Goal: Task Accomplishment & Management: Use online tool/utility

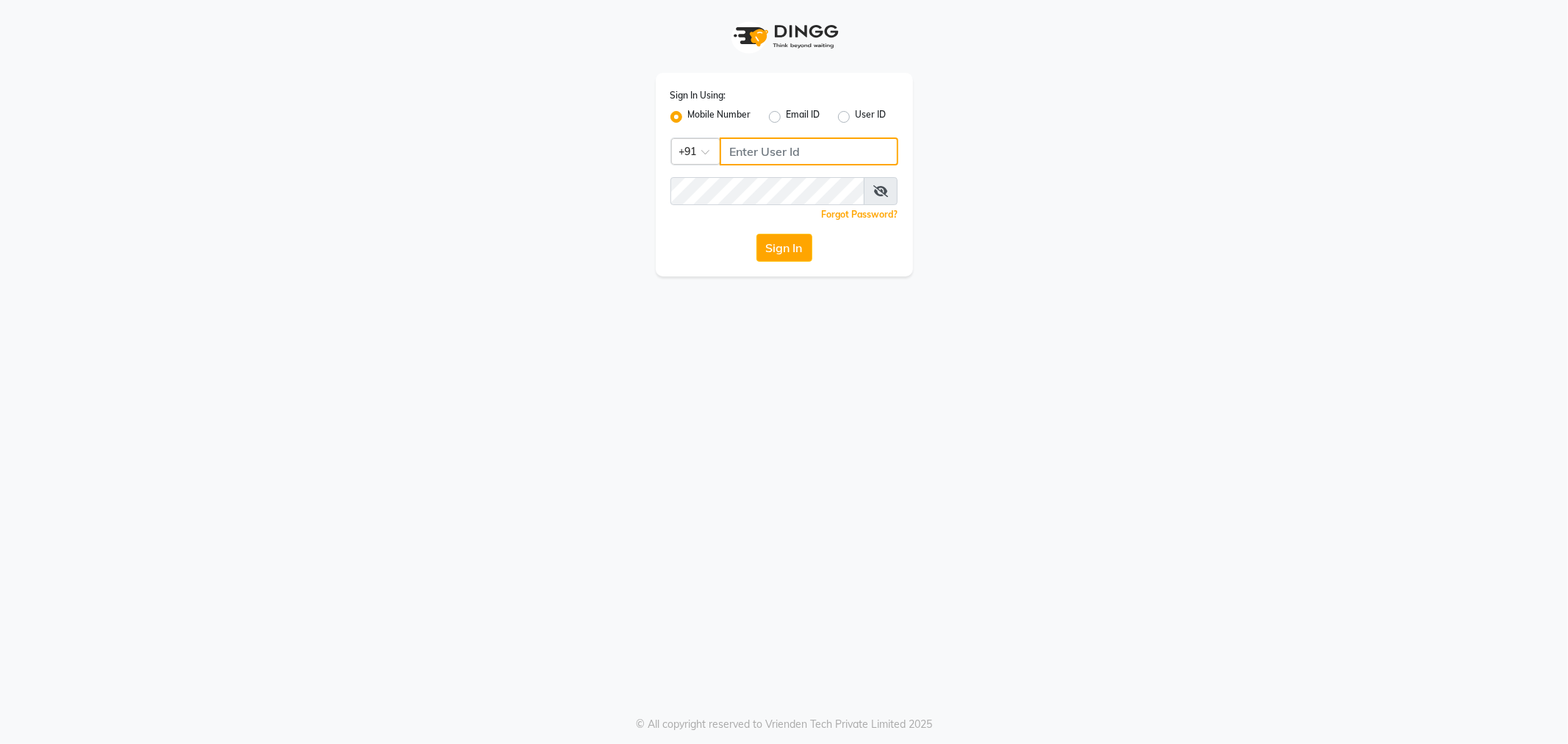
click at [782, 152] on input "Username" at bounding box center [809, 152] width 178 height 28
type input "7873737094"
click at [787, 258] on button "Sign In" at bounding box center [784, 247] width 56 height 28
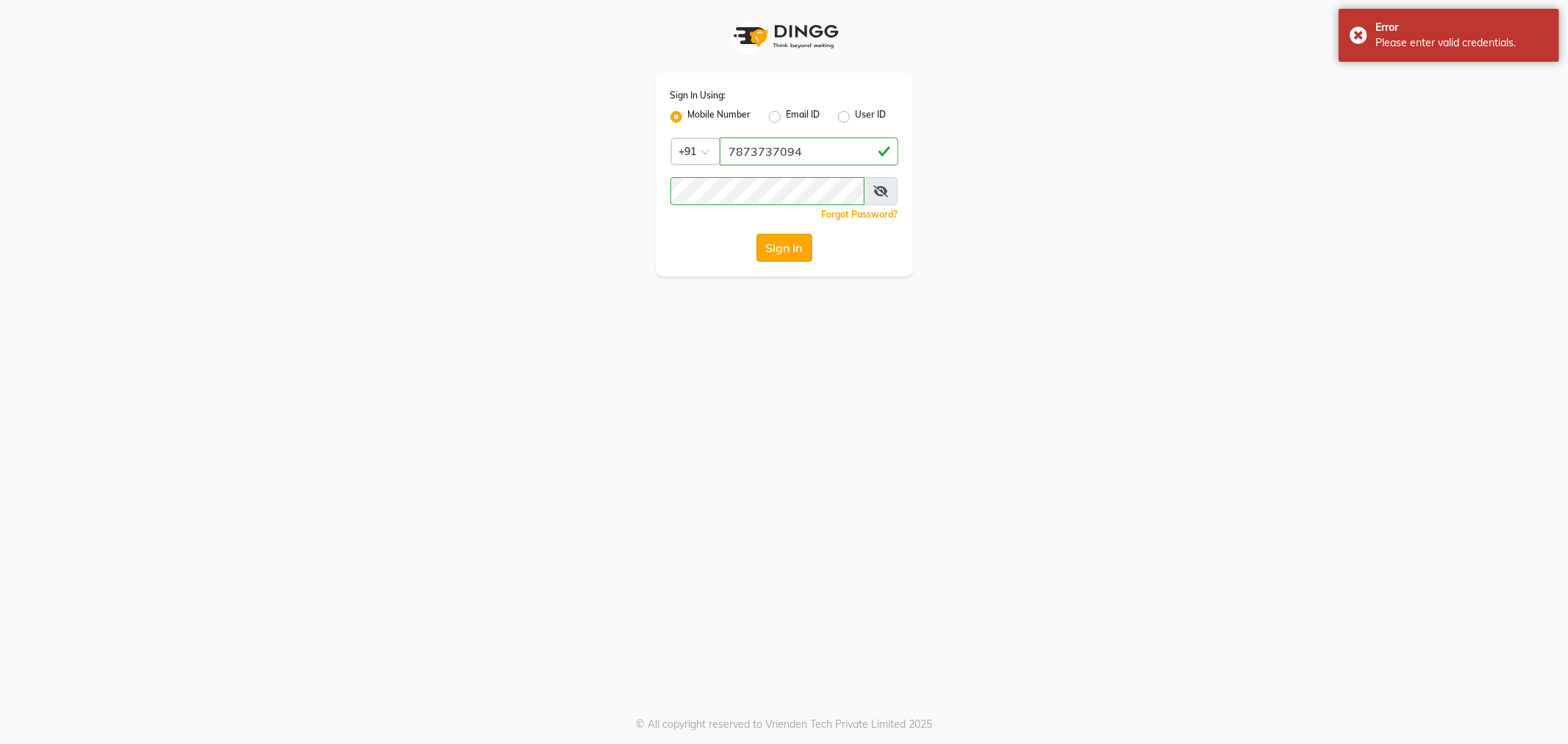
click at [758, 253] on button "Sign In" at bounding box center [784, 247] width 56 height 28
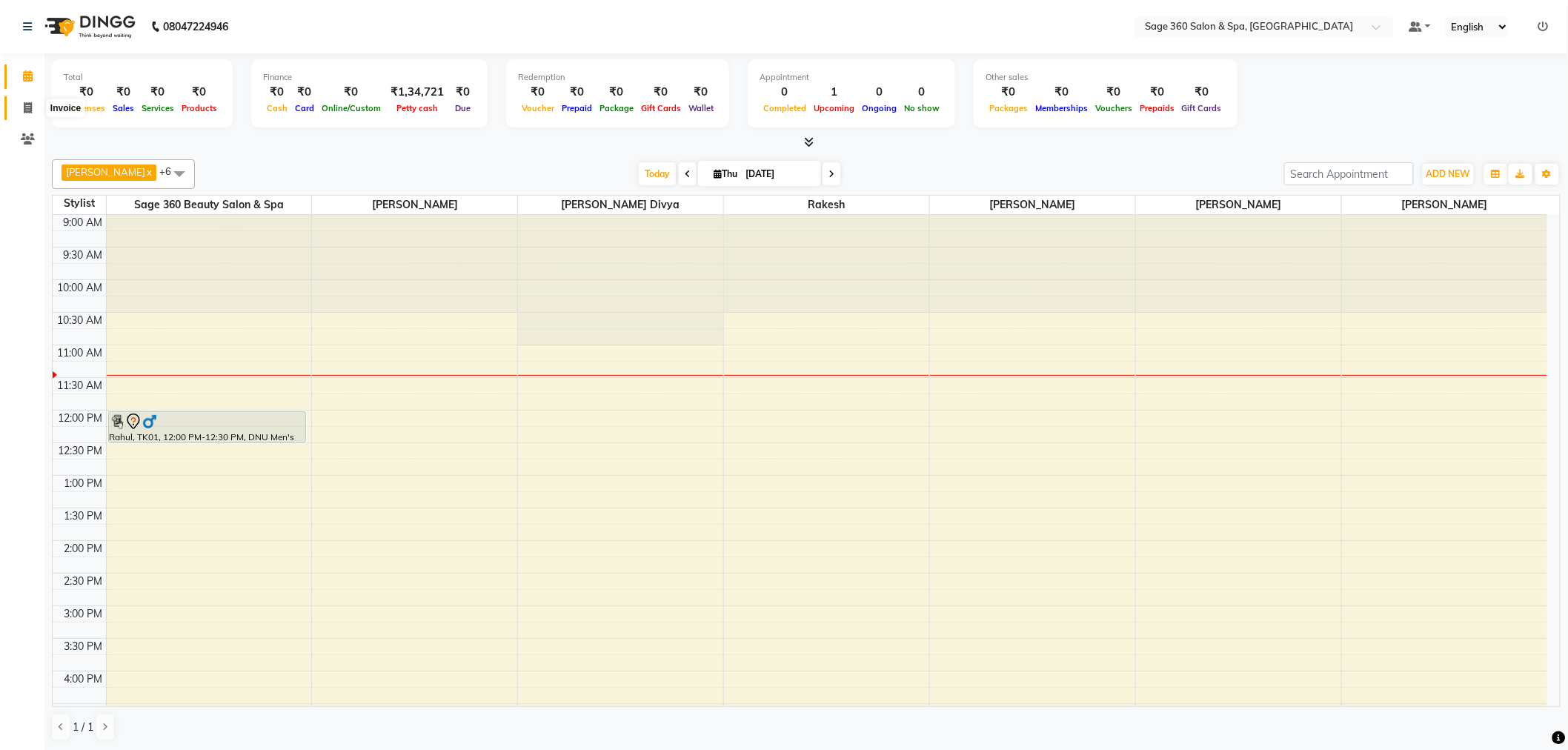
click at [28, 108] on icon at bounding box center [28, 108] width 8 height 11
select select "7678"
select select "service"
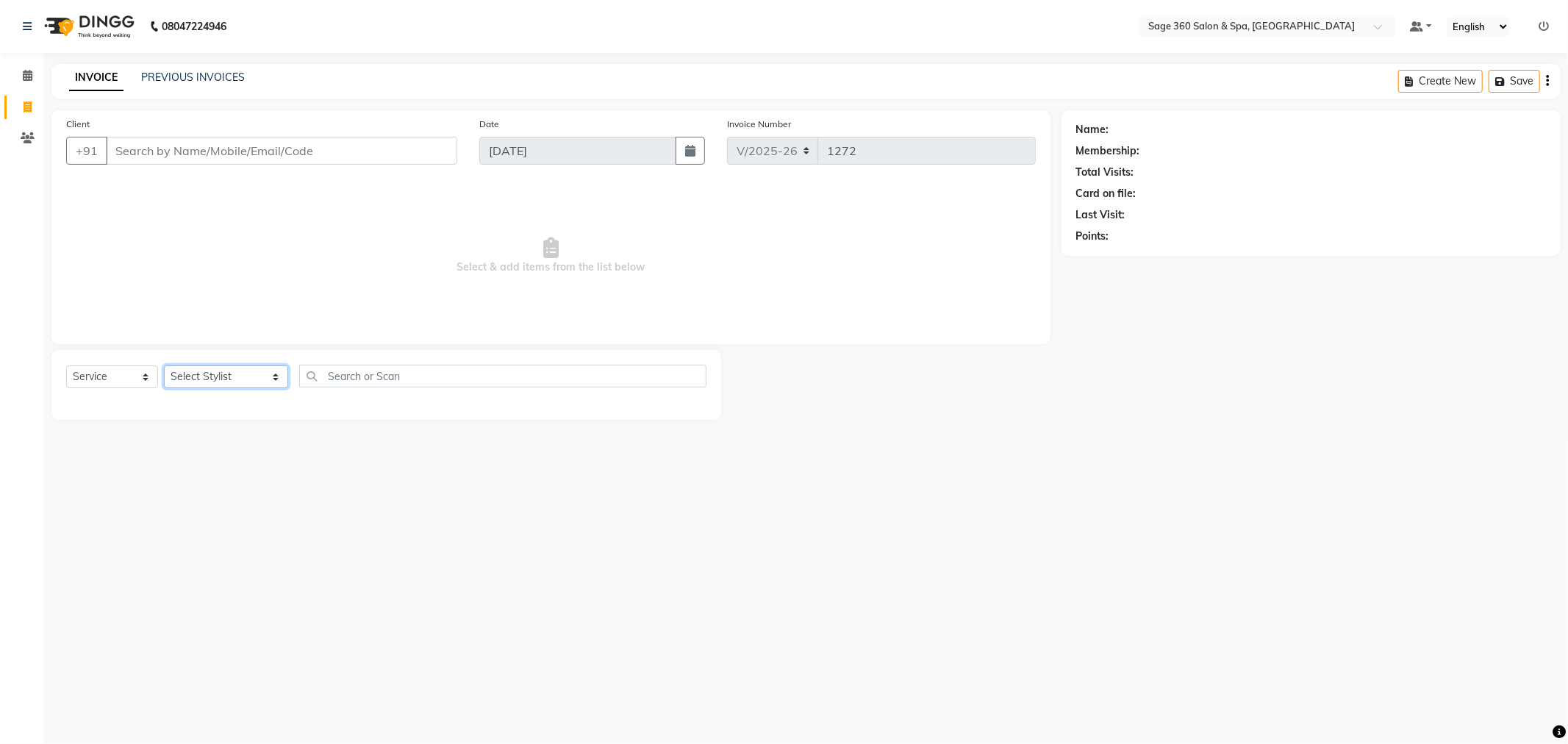
click at [241, 382] on select "Select Stylist[PERSON_NAME][PERSON_NAME][PERSON_NAME]m[PERSON_NAME]a[PERSON_NAM…" at bounding box center [226, 376] width 124 height 22
select select "71259"
click at [164, 366] on select "Select Stylist[PERSON_NAME][PERSON_NAME][PERSON_NAME]m[PERSON_NAME]a[PERSON_NAM…" at bounding box center [226, 376] width 124 height 22
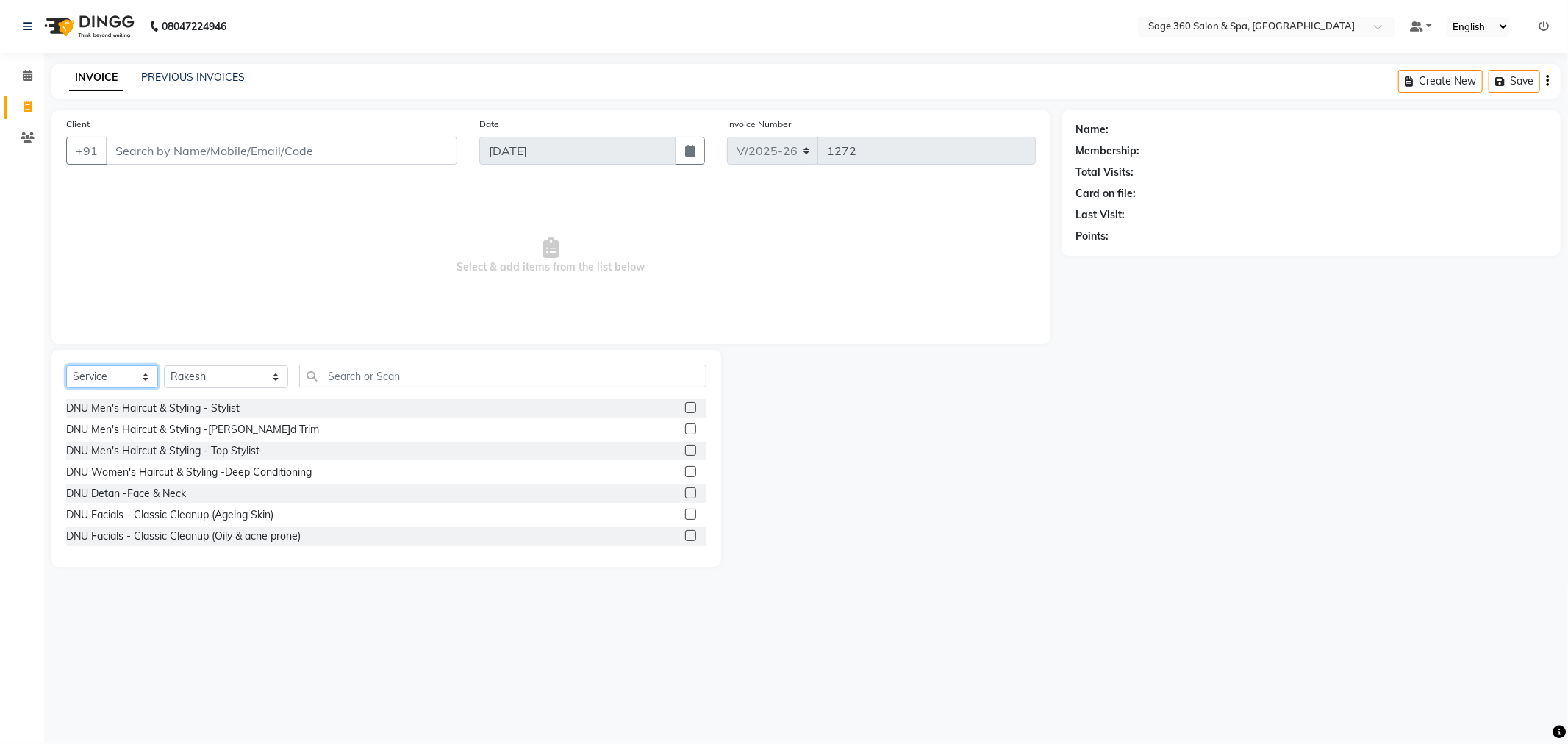
click at [148, 375] on select "Select Service Product Membership Package Voucher Prepaid Gift Card" at bounding box center [112, 376] width 92 height 22
select select "package"
click at [66, 366] on select "Select Service Product Membership Package Voucher Prepaid Gift Card" at bounding box center [112, 376] width 92 height 22
click at [23, 69] on span at bounding box center [28, 76] width 26 height 17
